Goal: Task Accomplishment & Management: Complete application form

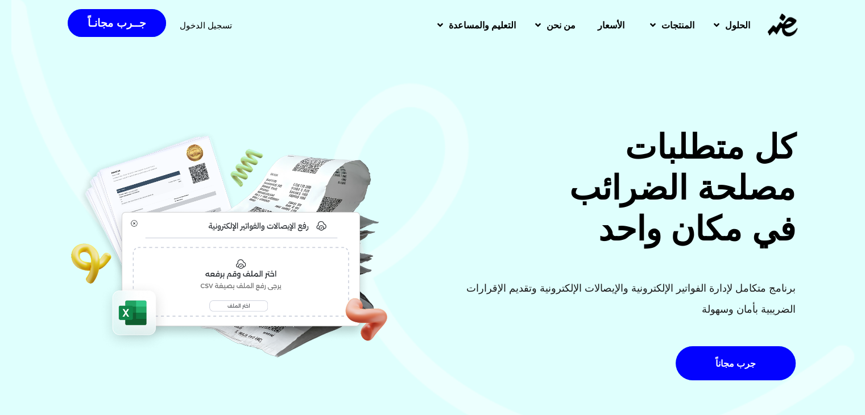
click at [209, 32] on div "تسجيل الدخول" at bounding box center [206, 25] width 52 height 21
click at [209, 27] on span "تسجيل الدخول" at bounding box center [206, 25] width 52 height 9
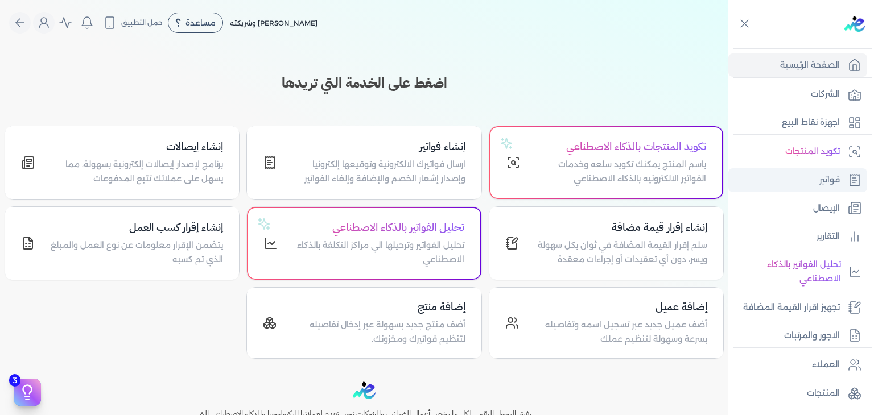
click at [851, 187] on link "فواتير" at bounding box center [797, 180] width 139 height 24
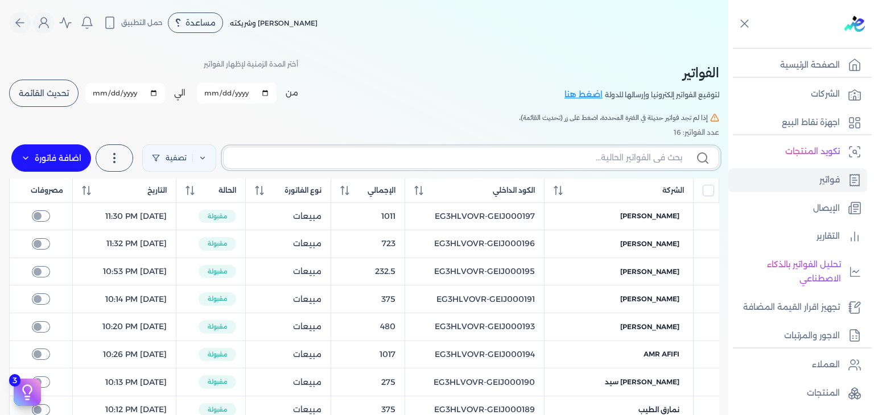
click at [489, 160] on input "text" at bounding box center [457, 158] width 449 height 12
paste input "EG3HLVOVR-GEIJ000198"
type input "EG3HLVOVR-GEIJ000198"
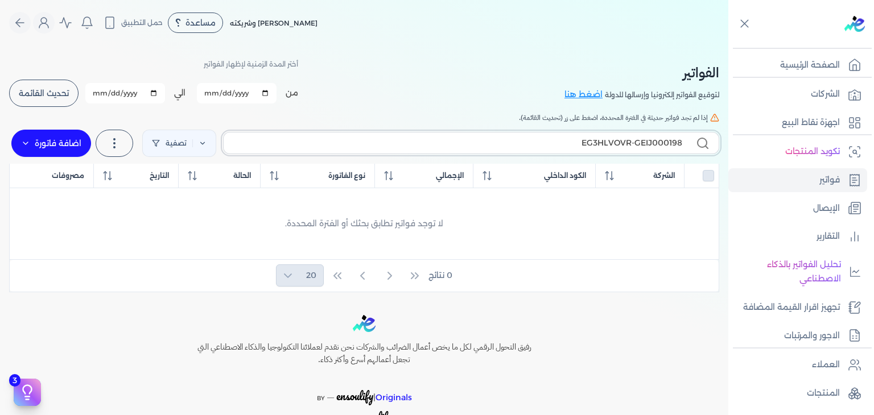
checkbox input "false"
type input "EG3HLVOVR-GEIJ000198"
click at [49, 142] on label "اضافة فاتورة" at bounding box center [51, 143] width 80 height 27
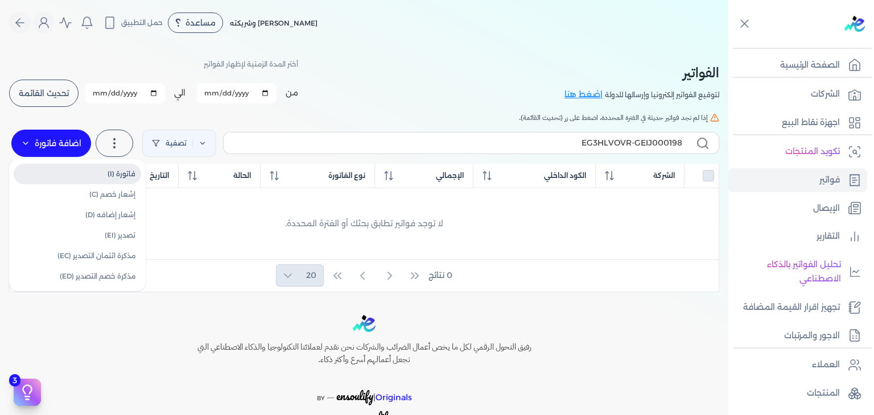
click at [125, 174] on link "فاتورة (I)" at bounding box center [77, 174] width 127 height 20
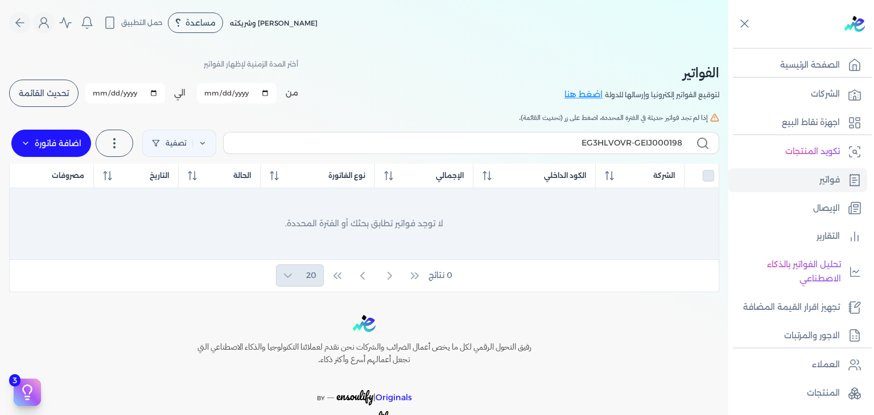
select select "EGP"
select select "B"
select select "EGS"
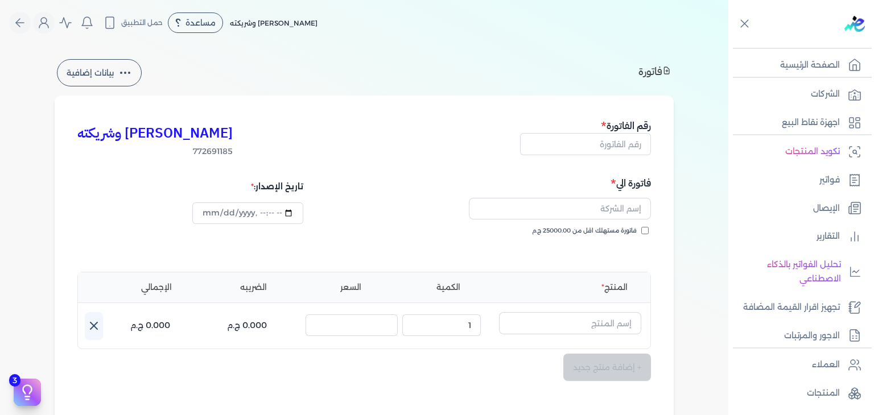
type input "2025-10-12T00:20:54"
click at [611, 145] on input "text" at bounding box center [585, 144] width 131 height 22
paste input "EG3HLVOVR-GEIJ000198"
type input "EG3HLVOVR-GEIJ000198"
click at [646, 232] on input "فاتورة مستهلك اقل من 25000.00 ج.م" at bounding box center [644, 230] width 7 height 7
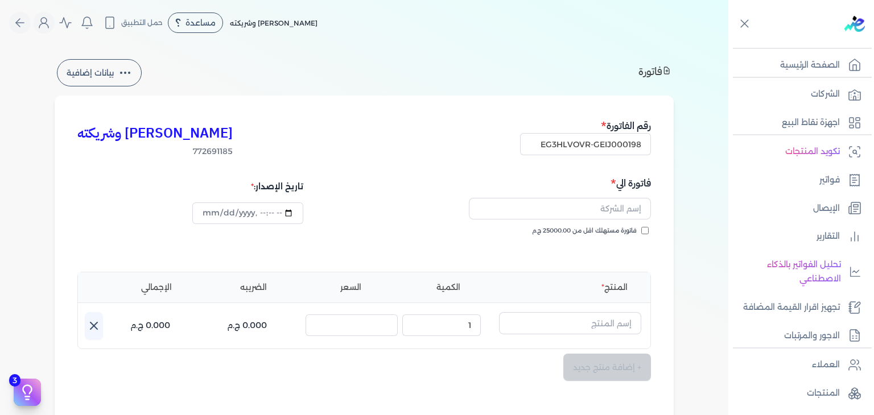
checkbox input "true"
drag, startPoint x: 608, startPoint y: 211, endPoint x: 613, endPoint y: 221, distance: 11.7
click at [608, 211] on input "text" at bounding box center [560, 209] width 182 height 22
paste input "حسام هاني"
type input "حسام هاني"
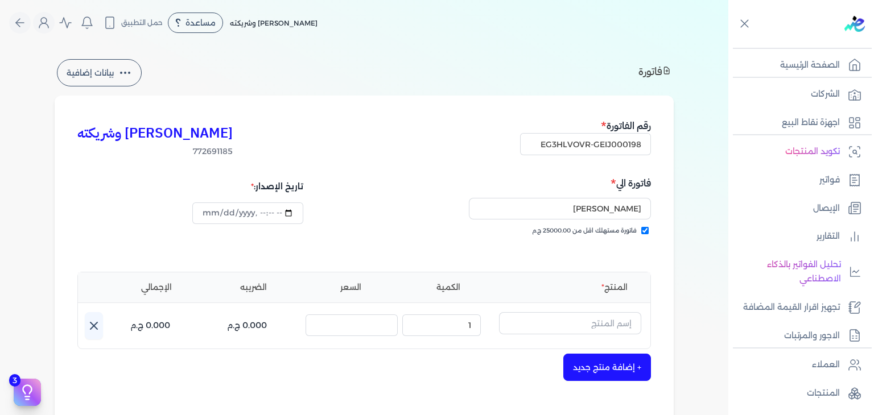
click at [574, 308] on div "المنتج الكمية السعر الضريبه الإجمالي اسم المنتج : الكمية : 1 السعر : الضريبه : …" at bounding box center [364, 310] width 574 height 77
drag, startPoint x: 577, startPoint y: 321, endPoint x: 579, endPoint y: 329, distance: 8.1
click at [577, 321] on input "text" at bounding box center [570, 323] width 142 height 22
paste input "شنسي دي بلو او دي بيرفيوم رجالي - 100 مللي"
type input "شنسي دي بلو او دي بيرفيوم رجالي - 100 مللي"
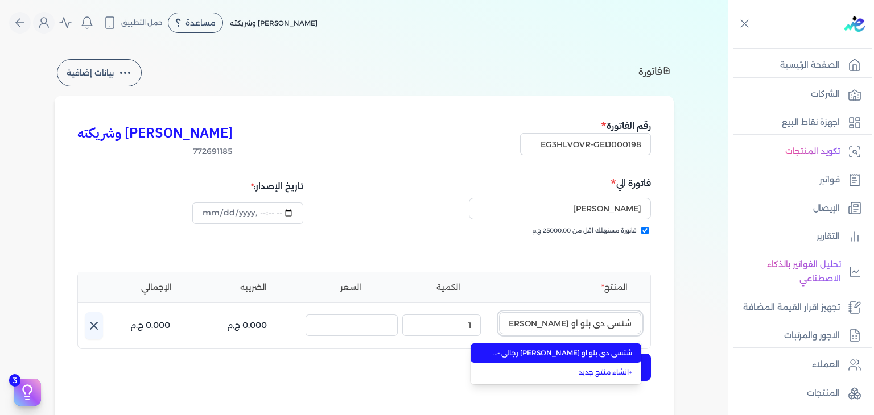
scroll to position [0, -43]
click at [587, 351] on span "شنسي دي بلو او دي بيرفيوم رجالي - 100 مللي" at bounding box center [562, 353] width 139 height 10
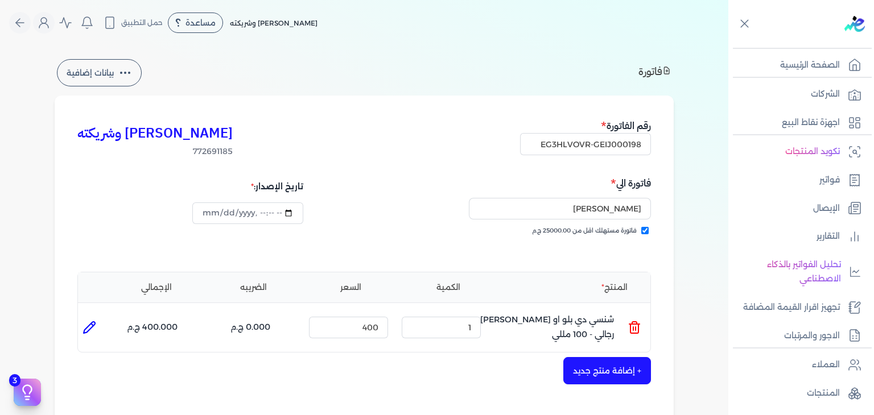
click at [607, 365] on button "+ إضافة منتج جديد" at bounding box center [607, 370] width 88 height 27
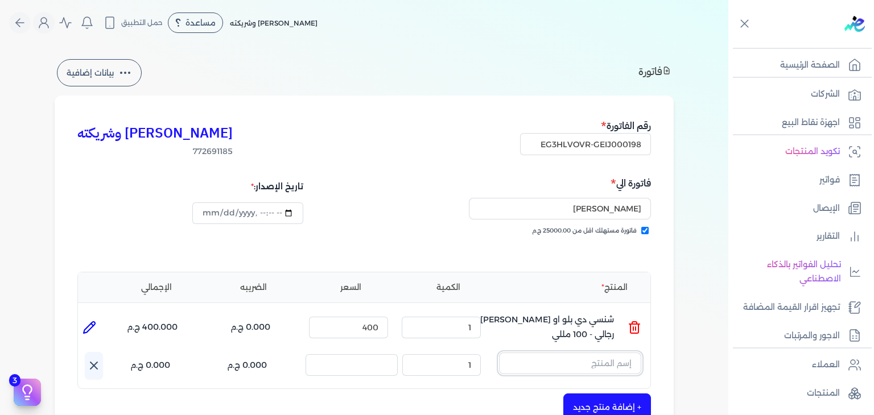
click at [605, 360] on input "text" at bounding box center [570, 364] width 142 height 22
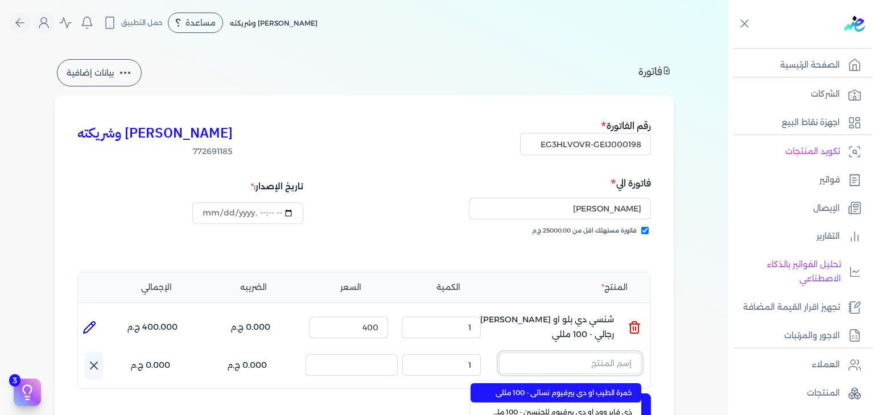
paste input "شنسي دي بلو او دي بيرفيوم رجالي - 100 مللي"
type input "شنسي دي بلو او دي بيرفيوم رجالي - 100 مللي"
click at [599, 389] on span "شنسي دي بلو او دي بيرفيوم رجالي - 100 مللي" at bounding box center [562, 393] width 139 height 10
type input "2"
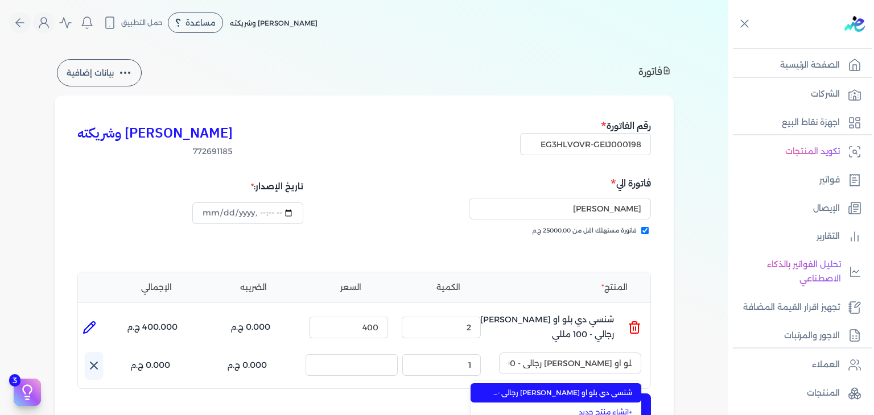
scroll to position [0, 0]
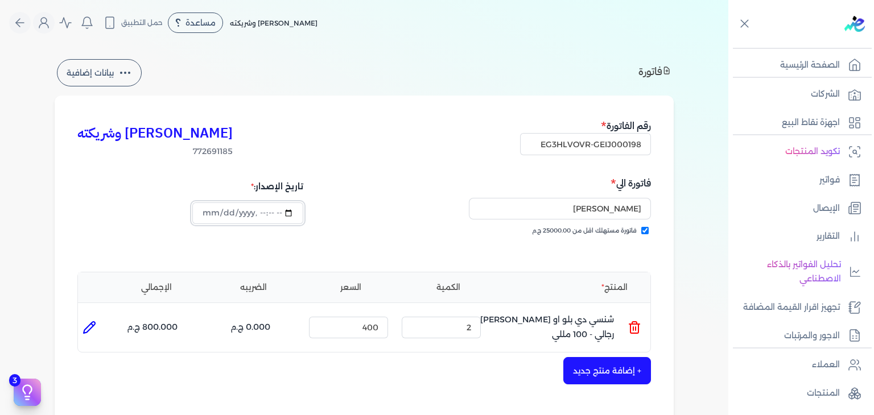
click at [212, 215] on input "datetime-local" at bounding box center [247, 214] width 110 height 22
type input "2025-10-11T00:20:54"
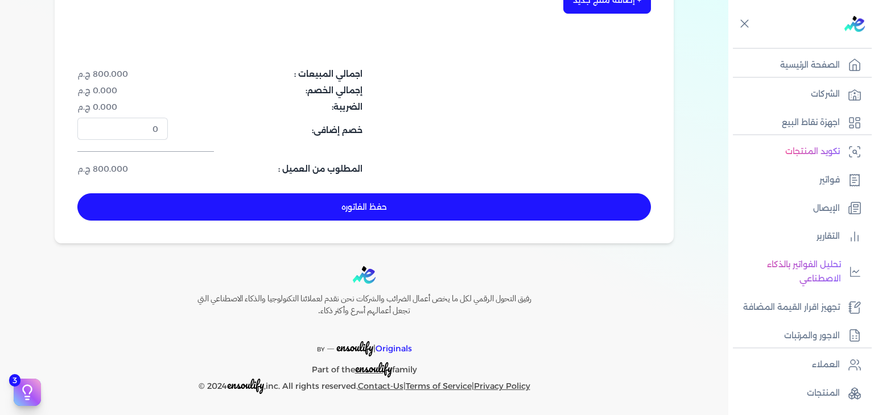
click at [325, 215] on button "حفظ الفاتوره" at bounding box center [364, 206] width 574 height 27
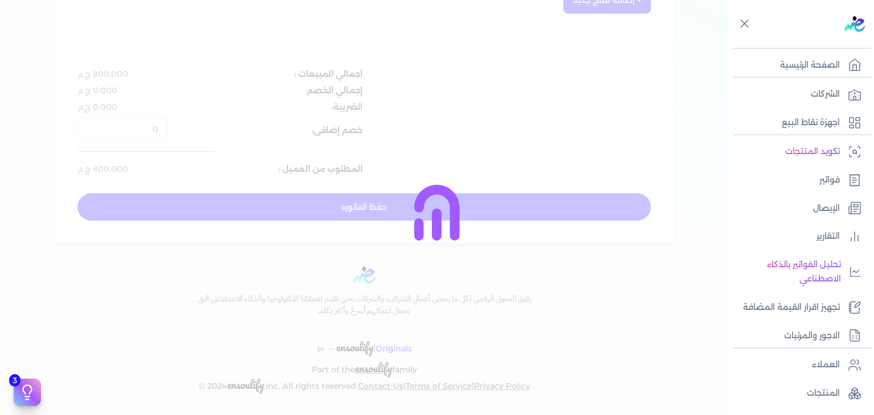
type input "2025-10-12"
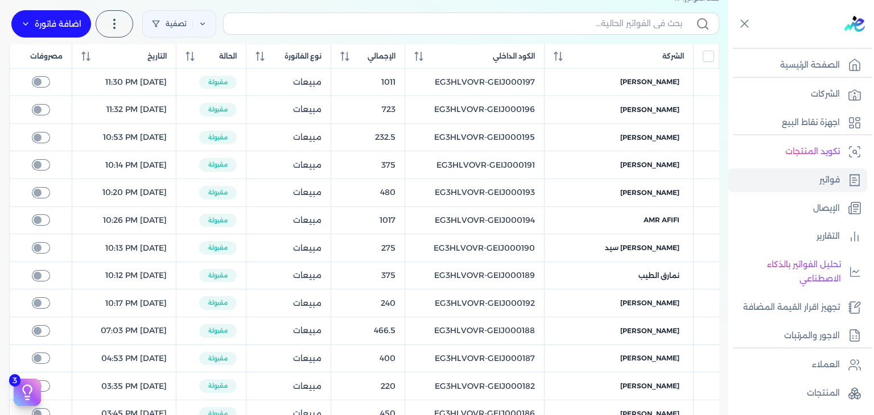
scroll to position [75, 0]
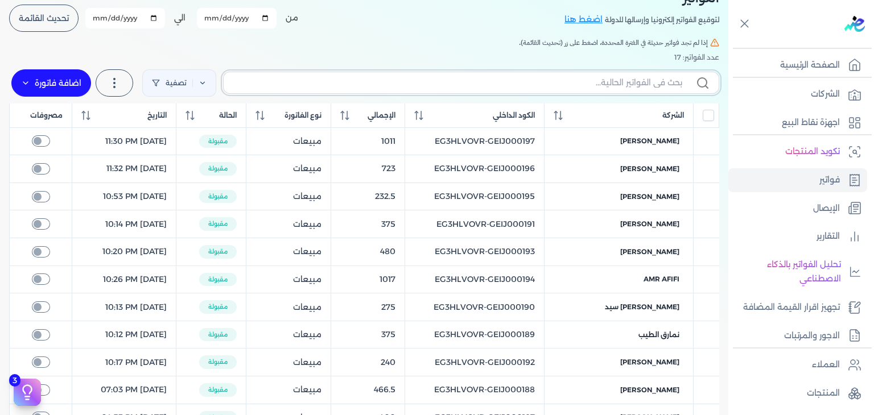
click at [560, 86] on input "text" at bounding box center [457, 83] width 449 height 12
paste input "EG3HLVOVR-GEIJ000198"
type input "EG3HLVOVR-GEIJ000198"
checkbox input "false"
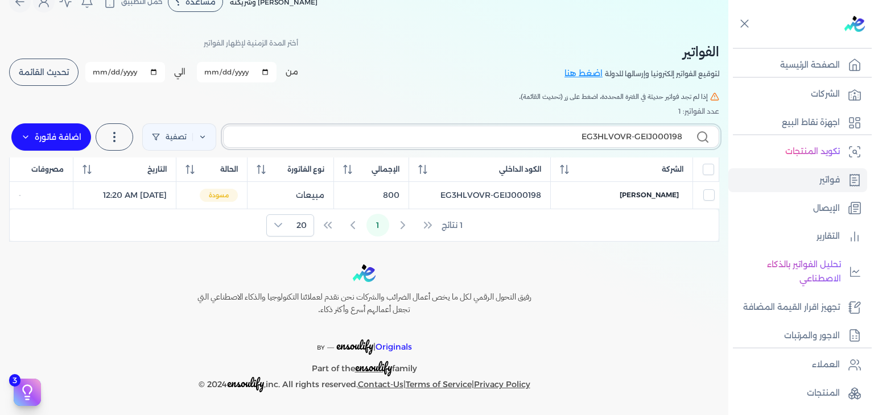
scroll to position [19, 0]
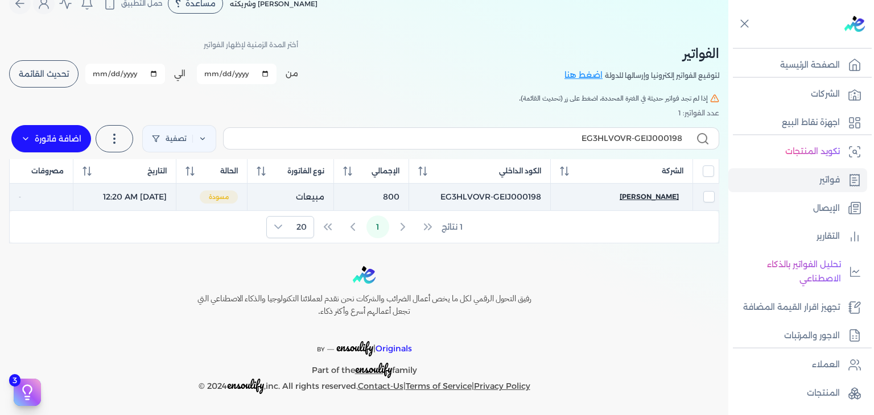
click at [667, 196] on span "حسام هاني" at bounding box center [649, 197] width 59 height 10
select select "EGP"
select select "B"
select select "EGS"
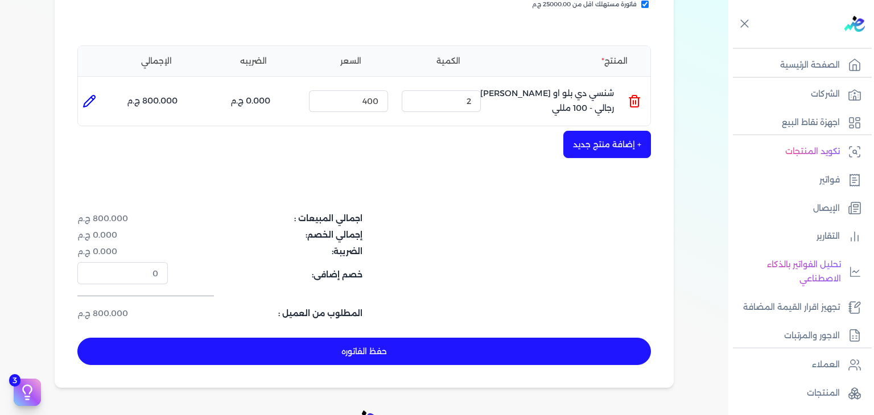
scroll to position [304, 0]
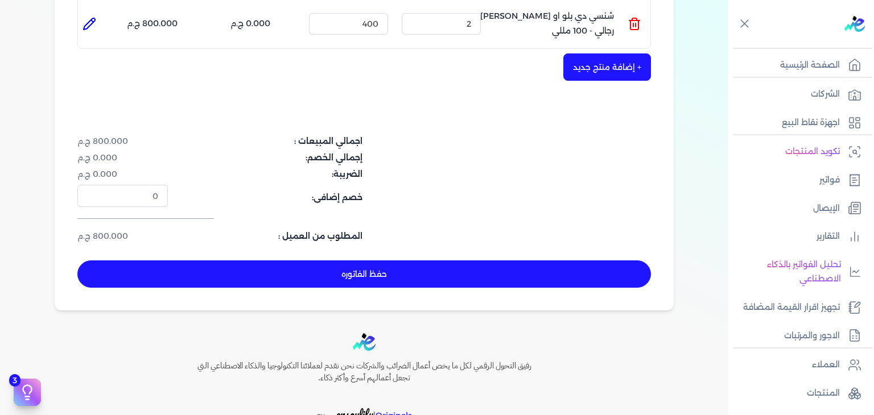
click at [411, 274] on button "حفظ الفاتوره" at bounding box center [364, 274] width 574 height 27
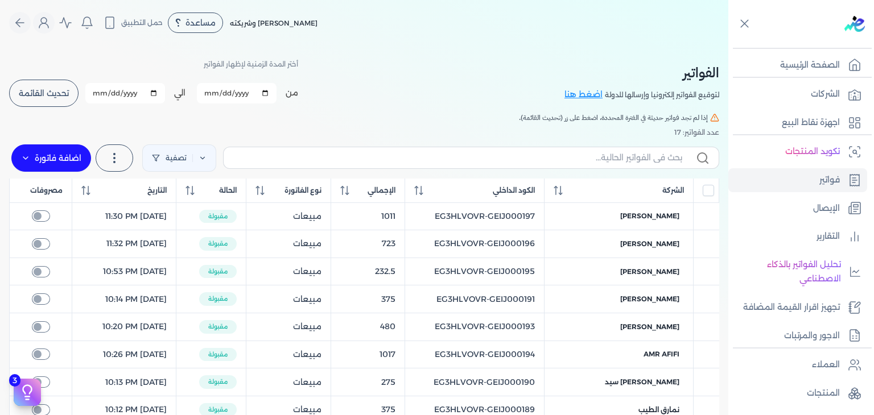
click at [50, 89] on span "تحديث القائمة" at bounding box center [44, 93] width 50 height 8
click at [446, 187] on div "الكود الداخلي" at bounding box center [474, 190] width 121 height 10
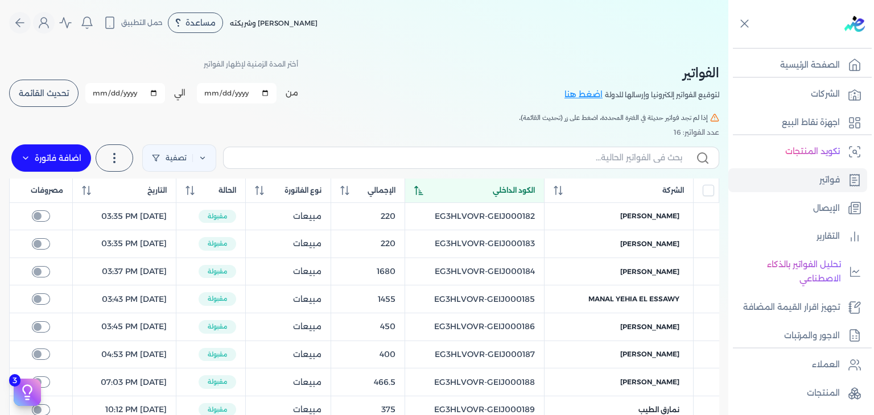
click at [446, 187] on div "الكود الداخلي" at bounding box center [474, 190] width 121 height 10
click at [61, 97] on span "تحديث القائمة" at bounding box center [44, 93] width 50 height 8
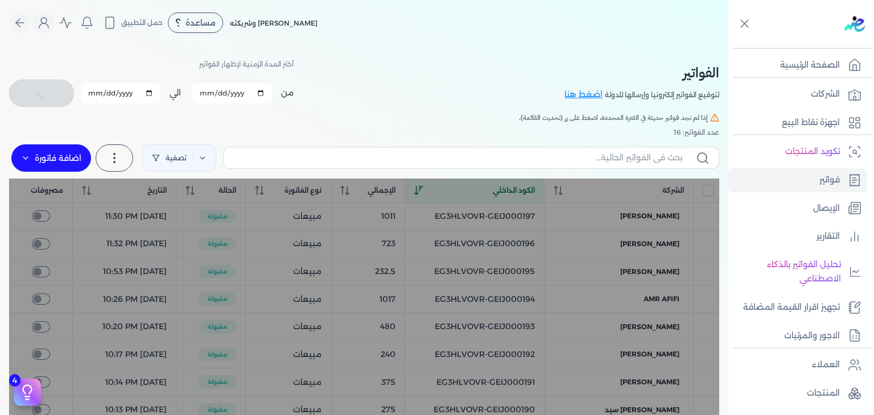
checkbox input "false"
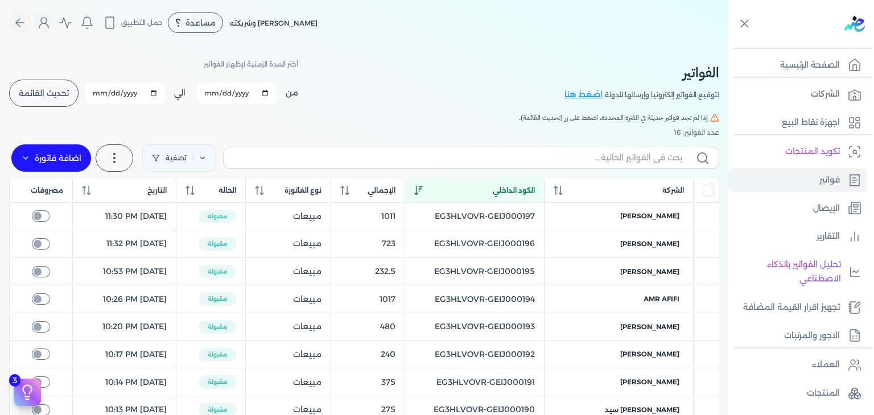
click at [423, 192] on icon at bounding box center [418, 190] width 9 height 9
click at [560, 155] on input "text" at bounding box center [457, 158] width 449 height 12
paste input "EG3HLVOVR-GEIJ000198"
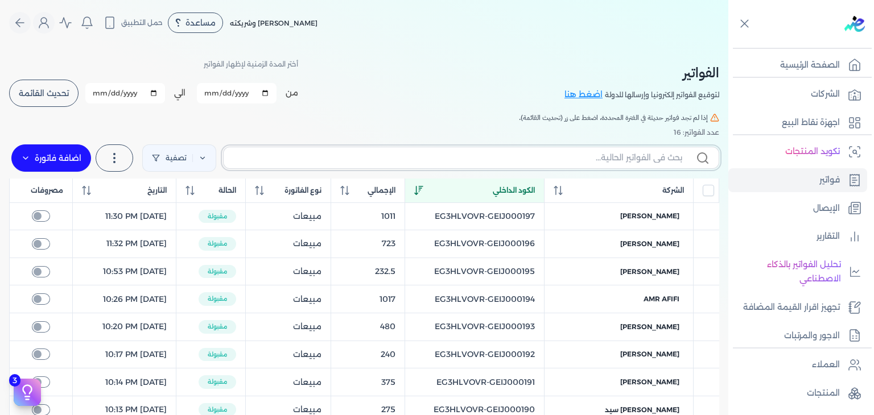
type input "EG3HLVOVR-GEIJ000198"
checkbox input "false"
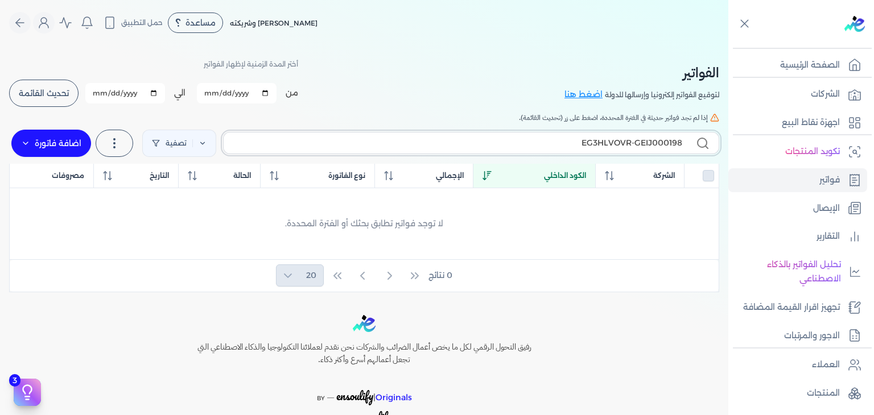
type input "EG3HLVOVR-GEIJ000198"
click at [211, 92] on input "2025-10-11" at bounding box center [237, 93] width 80 height 20
type input "2025-10-01"
click at [40, 85] on button "تحديث القائمة" at bounding box center [43, 93] width 69 height 27
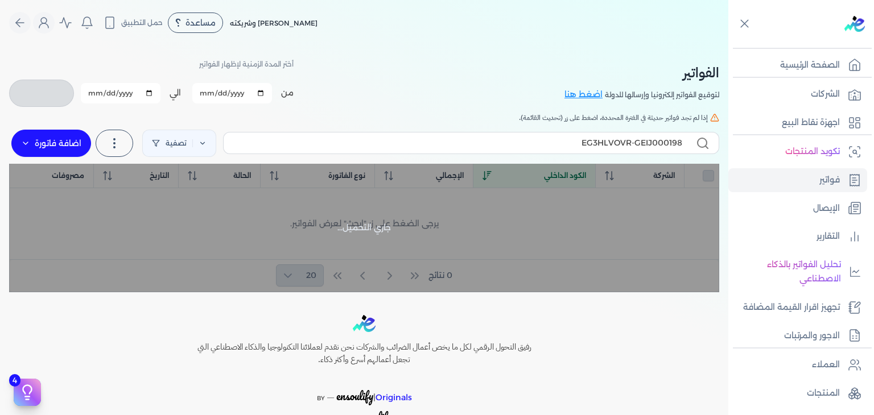
checkbox input "false"
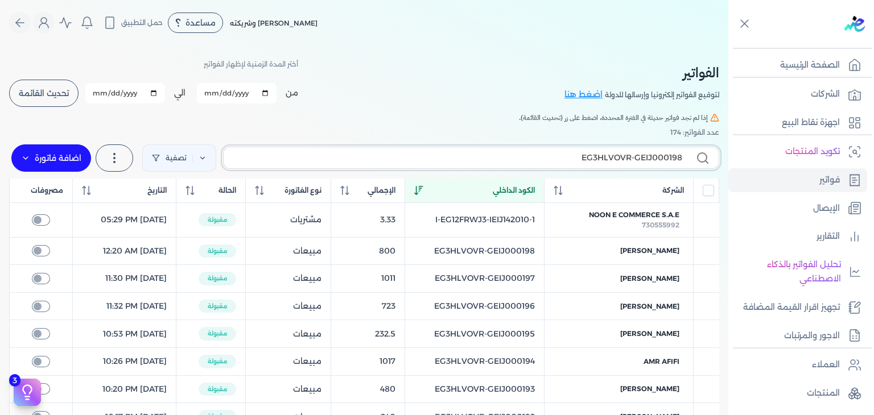
click at [454, 155] on input "EG3HLVOVR-GEIJ000198" at bounding box center [457, 158] width 449 height 12
click at [212, 94] on input "2025-10-01" at bounding box center [237, 93] width 80 height 20
type input "2025-10-11"
click at [59, 80] on button "تحديث القائمة" at bounding box center [43, 93] width 69 height 27
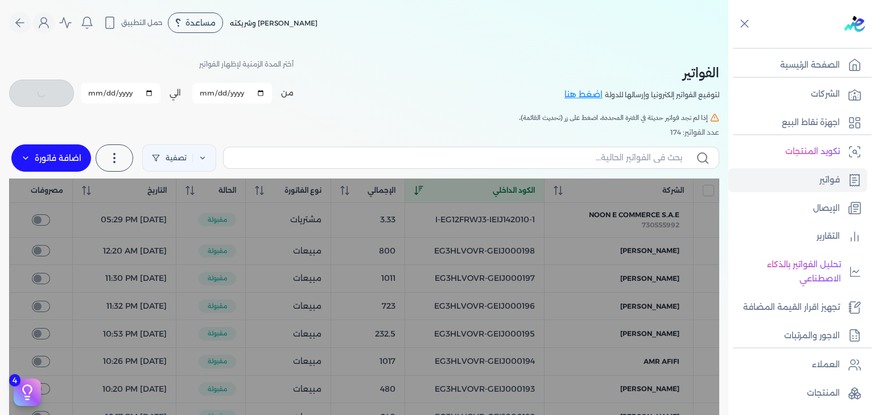
checkbox input "false"
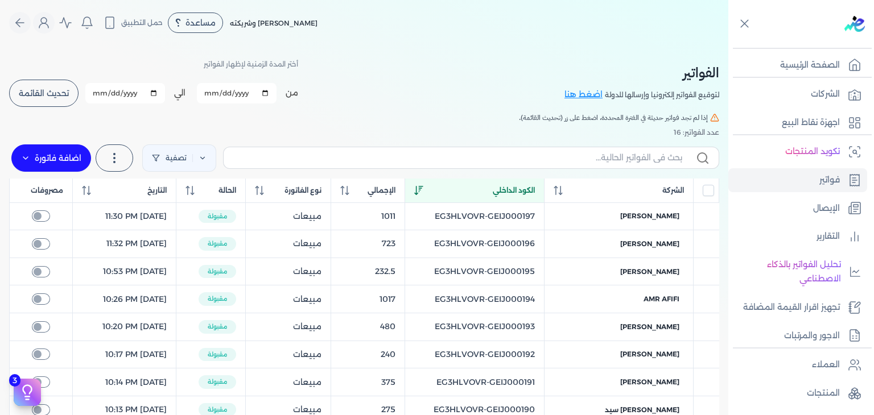
click at [447, 189] on div "الكود الداخلي" at bounding box center [474, 190] width 121 height 10
click at [444, 189] on div "الكود الداخلي" at bounding box center [474, 190] width 121 height 10
click at [209, 91] on input "2025-10-11" at bounding box center [237, 93] width 80 height 20
type input "2025-10-10"
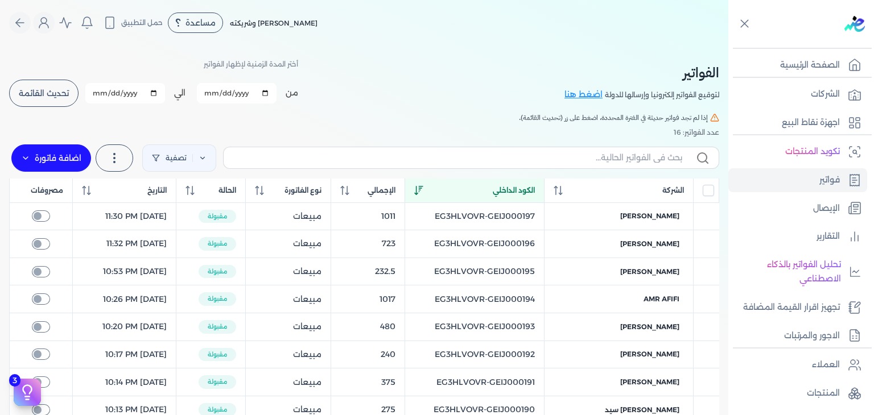
click at [48, 83] on button "تحديث القائمة" at bounding box center [43, 93] width 69 height 27
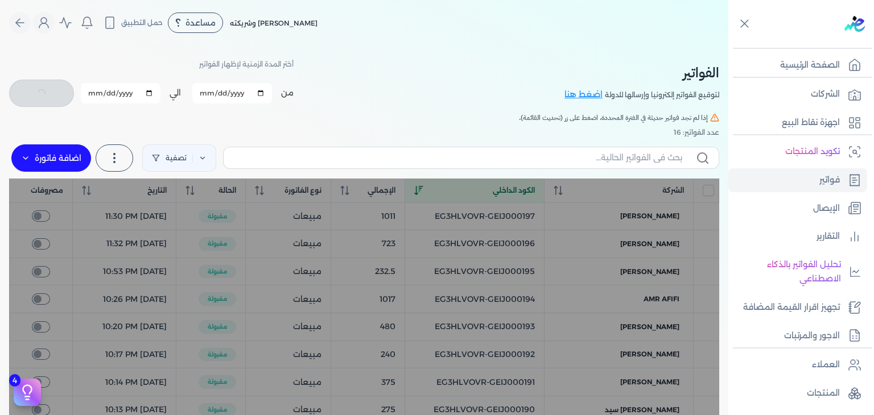
checkbox input "false"
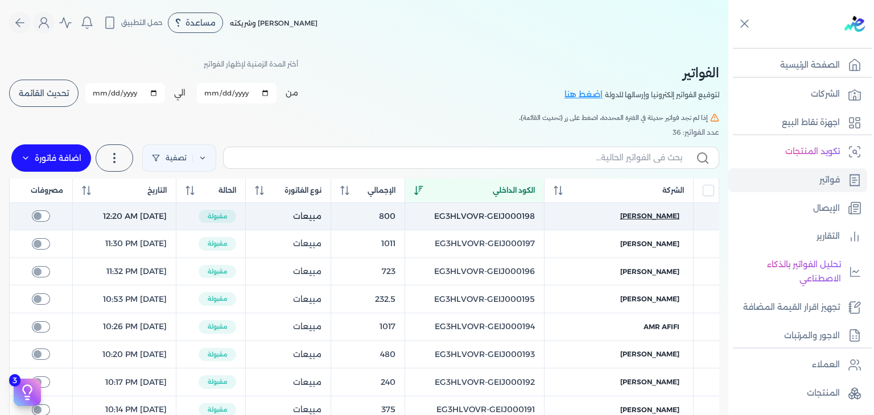
click at [666, 219] on span "حسام هاني" at bounding box center [649, 216] width 59 height 10
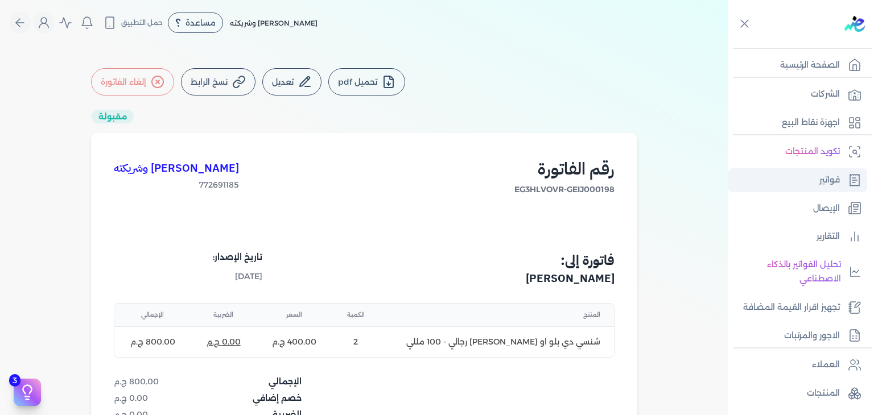
click at [815, 178] on link "فواتير" at bounding box center [797, 180] width 139 height 24
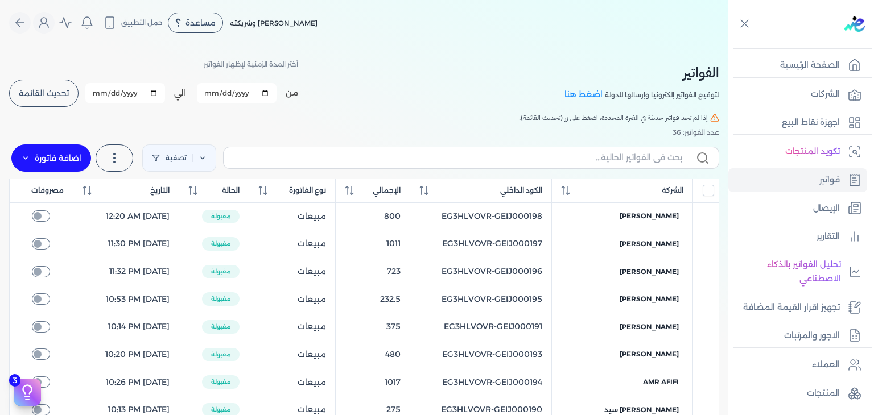
click at [211, 94] on input "2025-10-10" at bounding box center [237, 93] width 80 height 20
type input "2025-10-11"
click at [46, 94] on span "تحديث القائمة" at bounding box center [44, 93] width 50 height 8
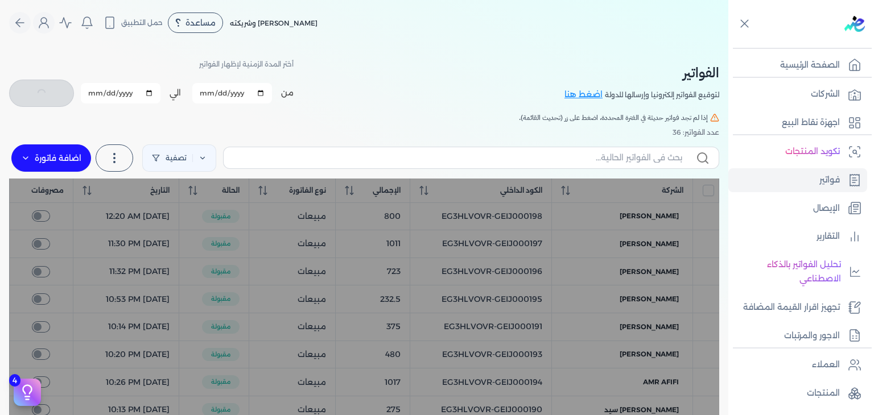
checkbox input "false"
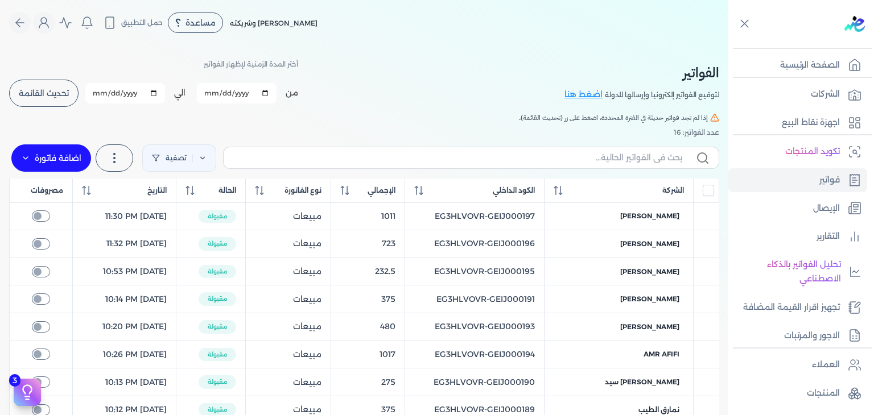
click at [208, 85] on input "2025-10-11" at bounding box center [237, 93] width 80 height 20
type input "2025-10-10"
click at [61, 90] on span "تحديث القائمة" at bounding box center [44, 93] width 50 height 8
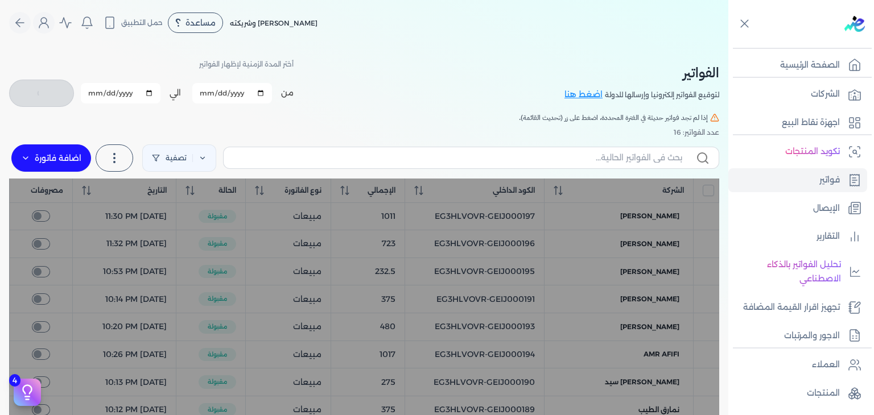
checkbox input "false"
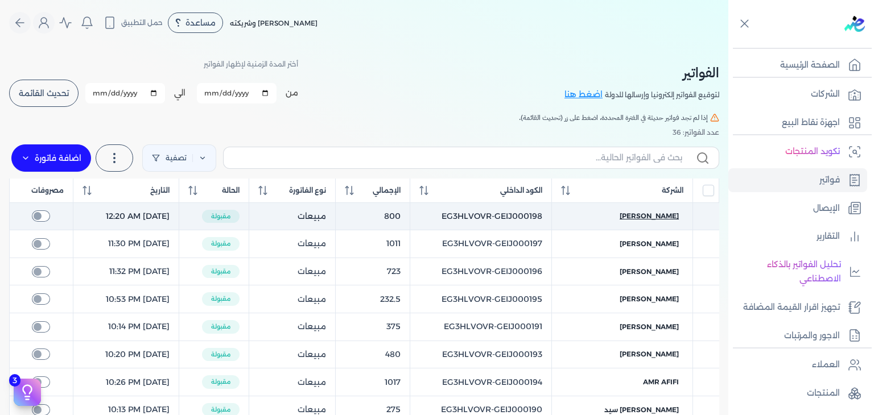
click at [661, 220] on span "حسام هاني" at bounding box center [649, 216] width 59 height 10
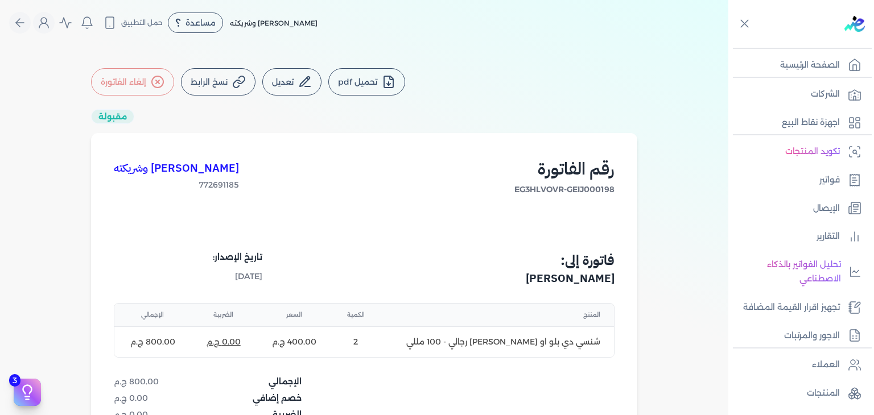
click at [356, 83] on button "تحميل pdf" at bounding box center [366, 81] width 77 height 27
